Goal: Transaction & Acquisition: Subscribe to service/newsletter

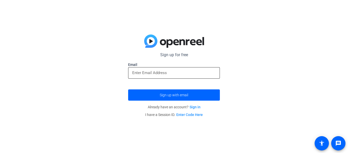
click at [159, 70] on input "email" at bounding box center [174, 73] width 84 height 6
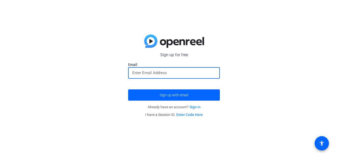
type input "[EMAIL_ADDRESS][DOMAIN_NAME]"
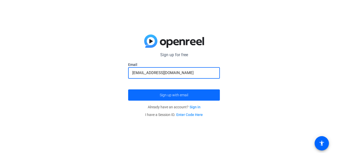
click at [187, 95] on span "Sign up with email" at bounding box center [174, 95] width 29 height 0
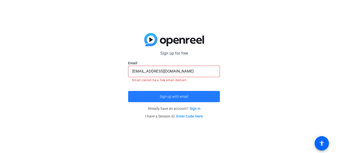
click at [188, 96] on span "Sign up with email" at bounding box center [174, 96] width 29 height 0
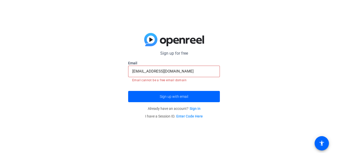
click at [194, 73] on input "[EMAIL_ADDRESS][DOMAIN_NAME]" at bounding box center [174, 71] width 84 height 6
click at [244, 94] on div "Sign up for free [EMAIL_ADDRESS][DOMAIN_NAME] Email [EMAIL_ADDRESS][DOMAIN_NAME…" at bounding box center [174, 76] width 348 height 153
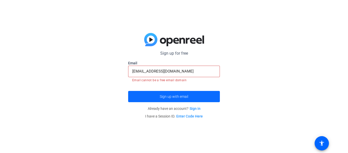
click at [186, 101] on span "submit" at bounding box center [174, 96] width 92 height 12
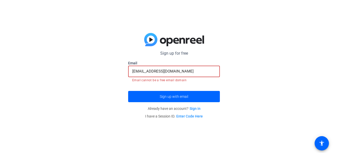
drag, startPoint x: 189, startPoint y: 73, endPoint x: 0, endPoint y: 40, distance: 191.5
click at [0, 40] on div "Sign up for free [EMAIL_ADDRESS][DOMAIN_NAME] Email [EMAIL_ADDRESS][DOMAIN_NAME…" at bounding box center [174, 76] width 348 height 153
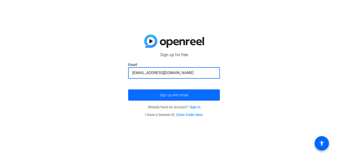
type input "[EMAIL_ADDRESS][DOMAIN_NAME]"
click at [162, 95] on span "Sign up with email" at bounding box center [174, 95] width 29 height 0
